Goal: Check status: Check status

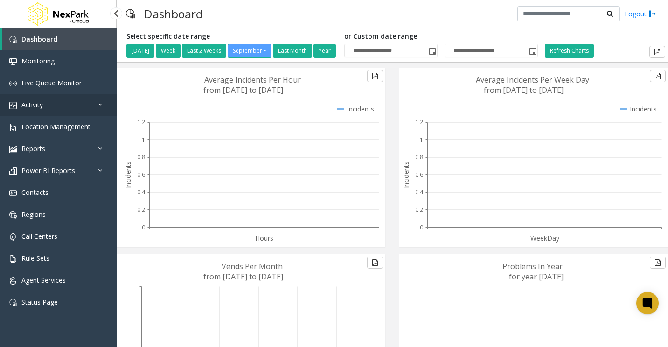
click at [40, 105] on span "Activity" at bounding box center [31, 104] width 21 height 9
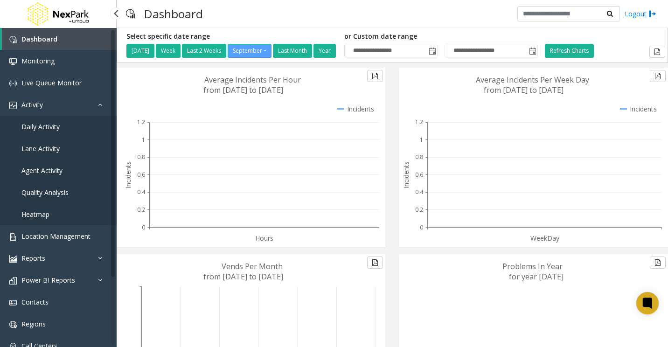
click at [44, 168] on span "Agent Activity" at bounding box center [41, 170] width 41 height 9
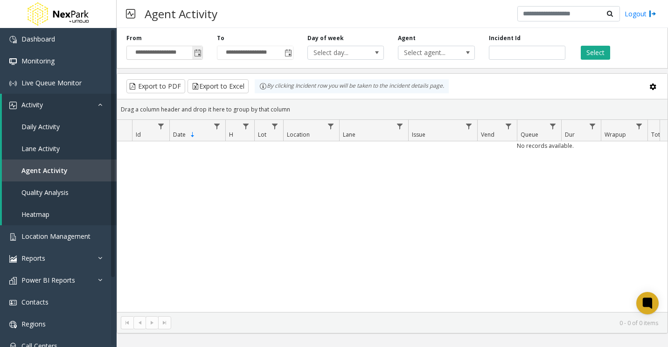
click at [197, 55] on span "Toggle popup" at bounding box center [197, 52] width 7 height 7
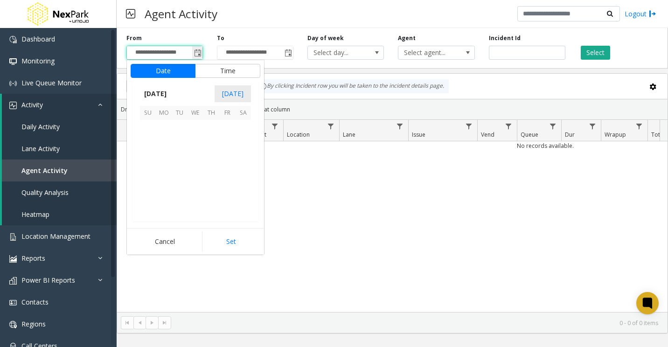
scroll to position [167523, 0]
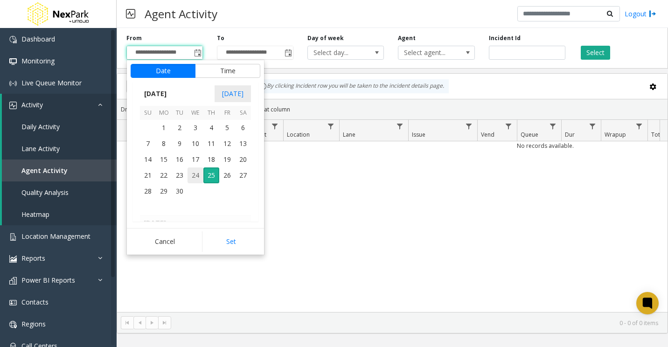
click at [196, 177] on span "24" at bounding box center [196, 176] width 16 height 16
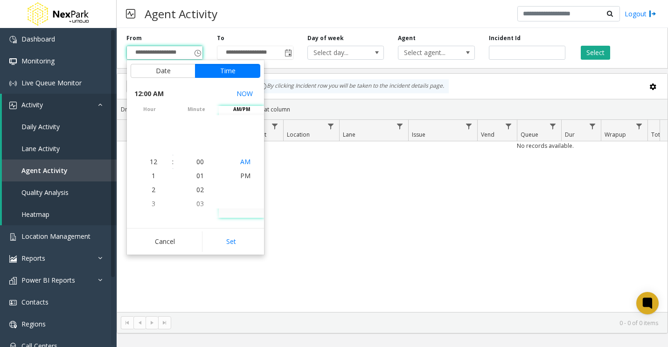
click at [241, 162] on span "AM" at bounding box center [245, 161] width 10 height 9
drag, startPoint x: 237, startPoint y: 249, endPoint x: 246, endPoint y: 248, distance: 9.4
click at [237, 249] on button "Set" at bounding box center [231, 242] width 59 height 21
type input "**********"
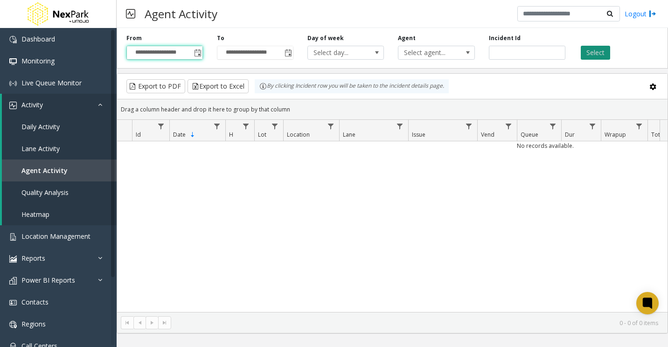
click at [597, 49] on button "Select" at bounding box center [595, 53] width 29 height 14
click at [392, 206] on div "No records available." at bounding box center [392, 226] width 551 height 171
